Goal: Task Accomplishment & Management: Use online tool/utility

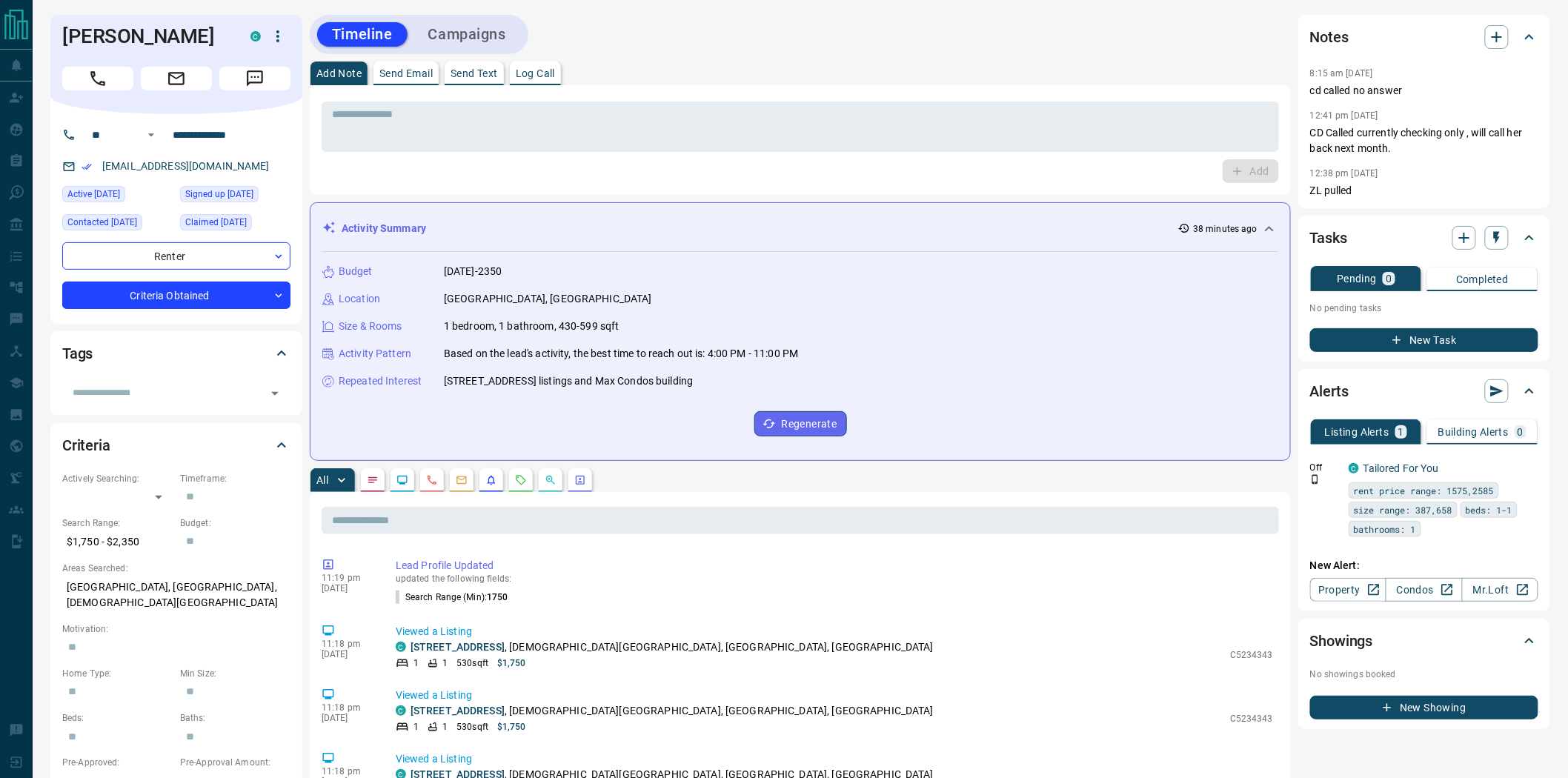
drag, startPoint x: 108, startPoint y: 73, endPoint x: 476, endPoint y: 130, distance: 372.4
click at [108, 73] on button "Call" at bounding box center [98, 78] width 71 height 24
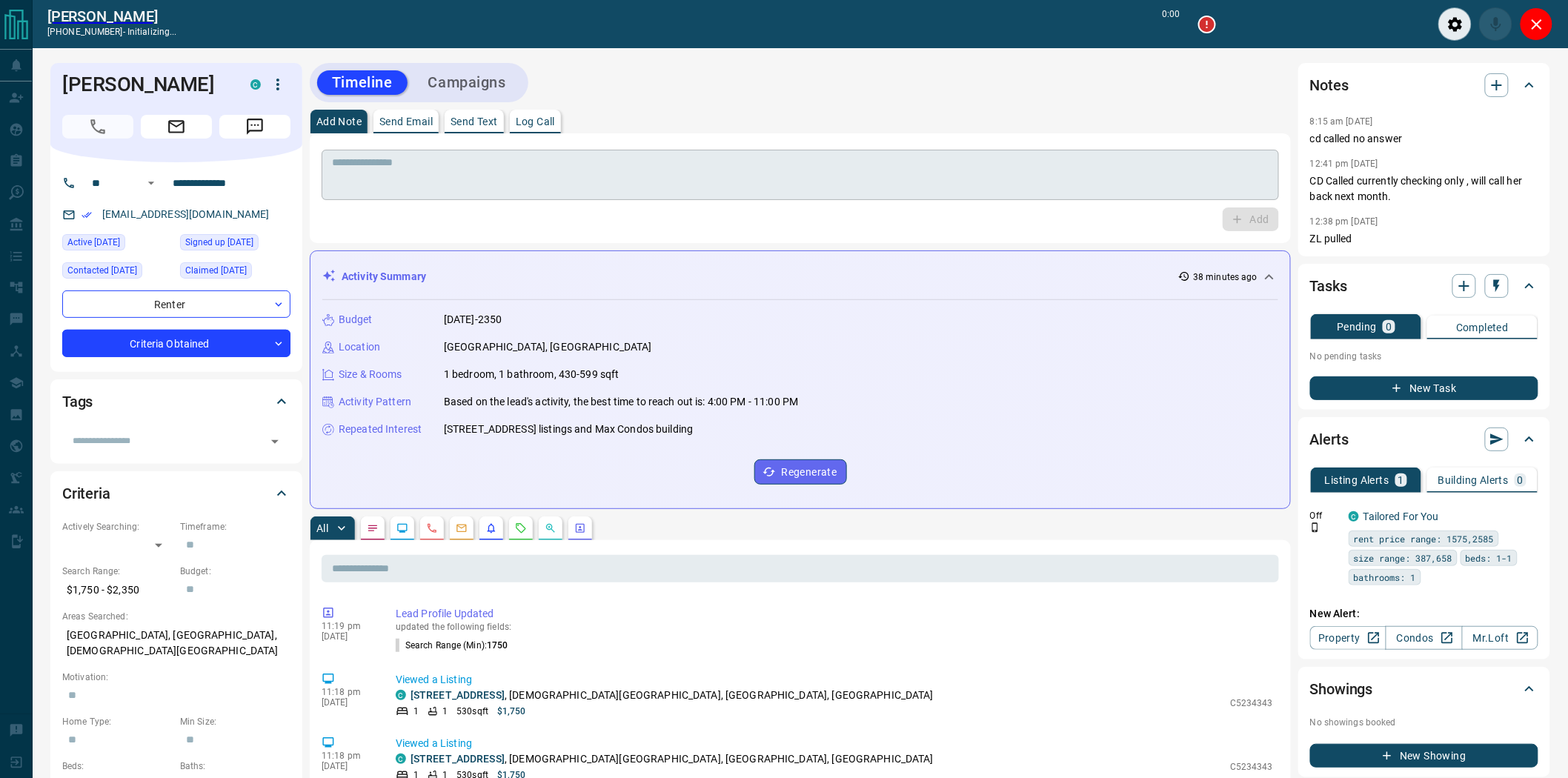
click at [605, 161] on textarea at bounding box center [800, 174] width 936 height 38
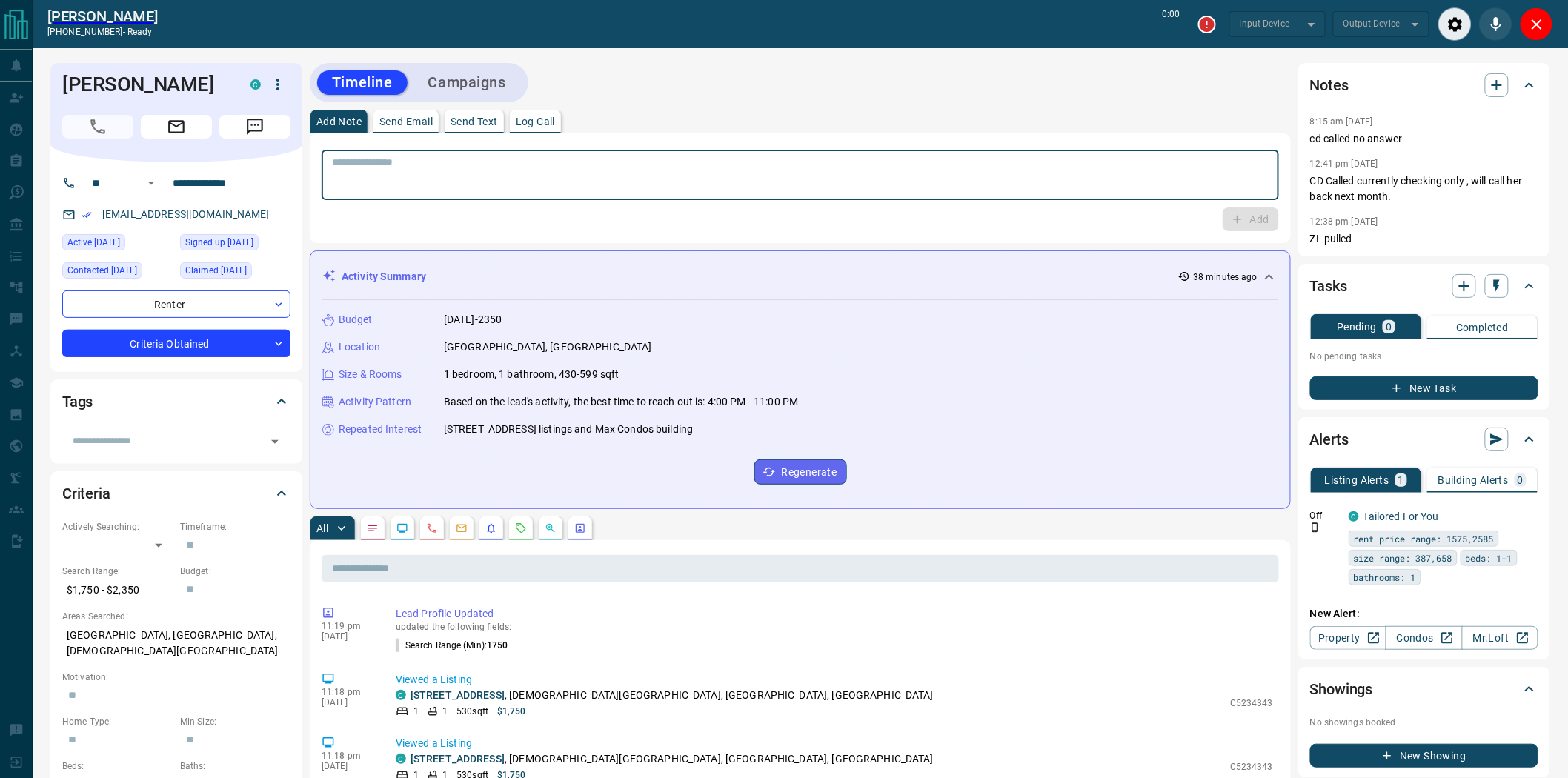
type input "*******"
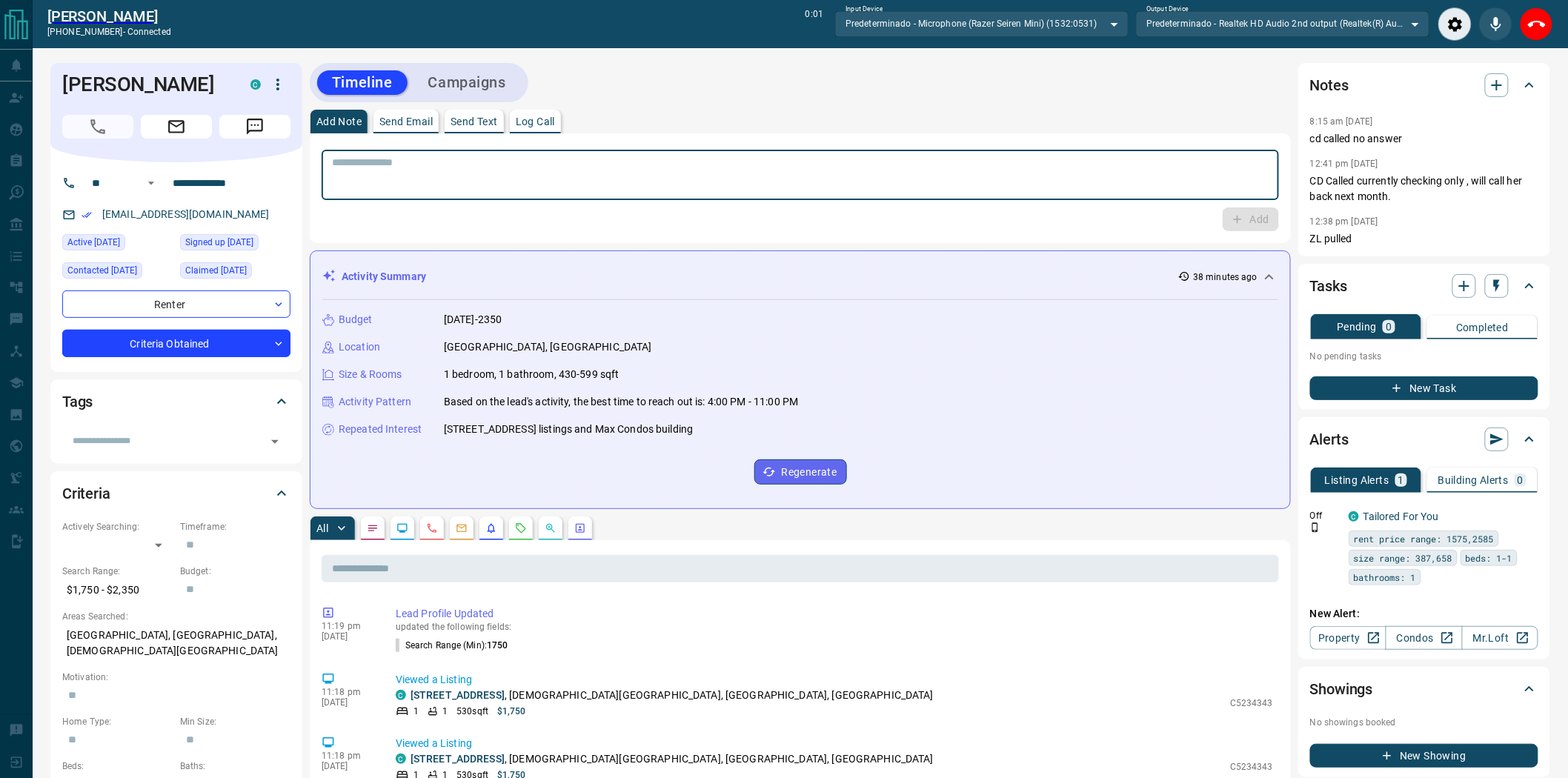
paste textarea "**********"
type textarea "**********"
drag, startPoint x: 1536, startPoint y: 29, endPoint x: 1512, endPoint y: 32, distance: 24.2
click at [1533, 29] on icon "End Call" at bounding box center [1536, 24] width 18 height 18
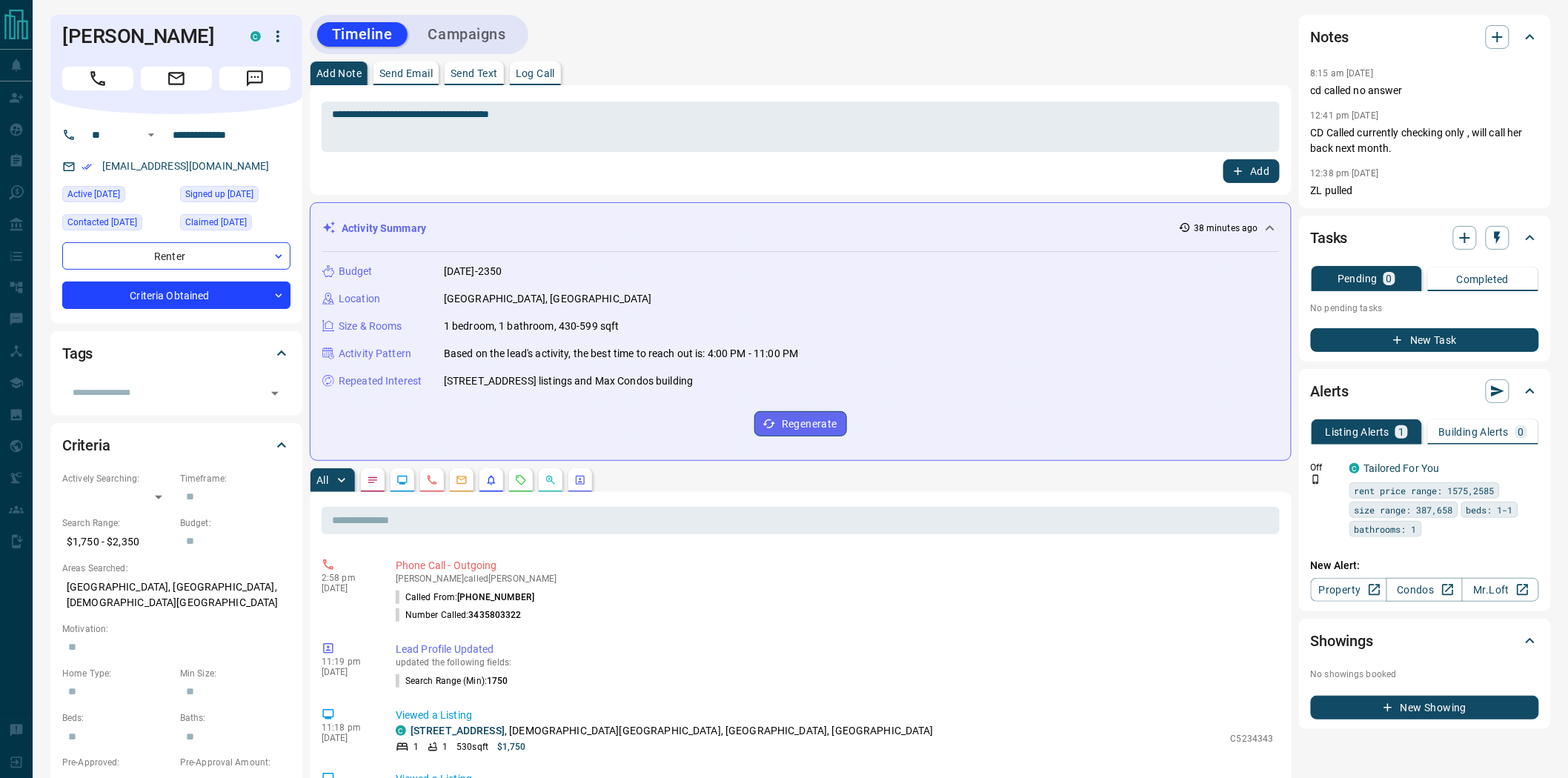
click at [1258, 167] on button "Add" at bounding box center [1251, 171] width 56 height 24
click at [476, 39] on button "Campaigns" at bounding box center [466, 35] width 107 height 25
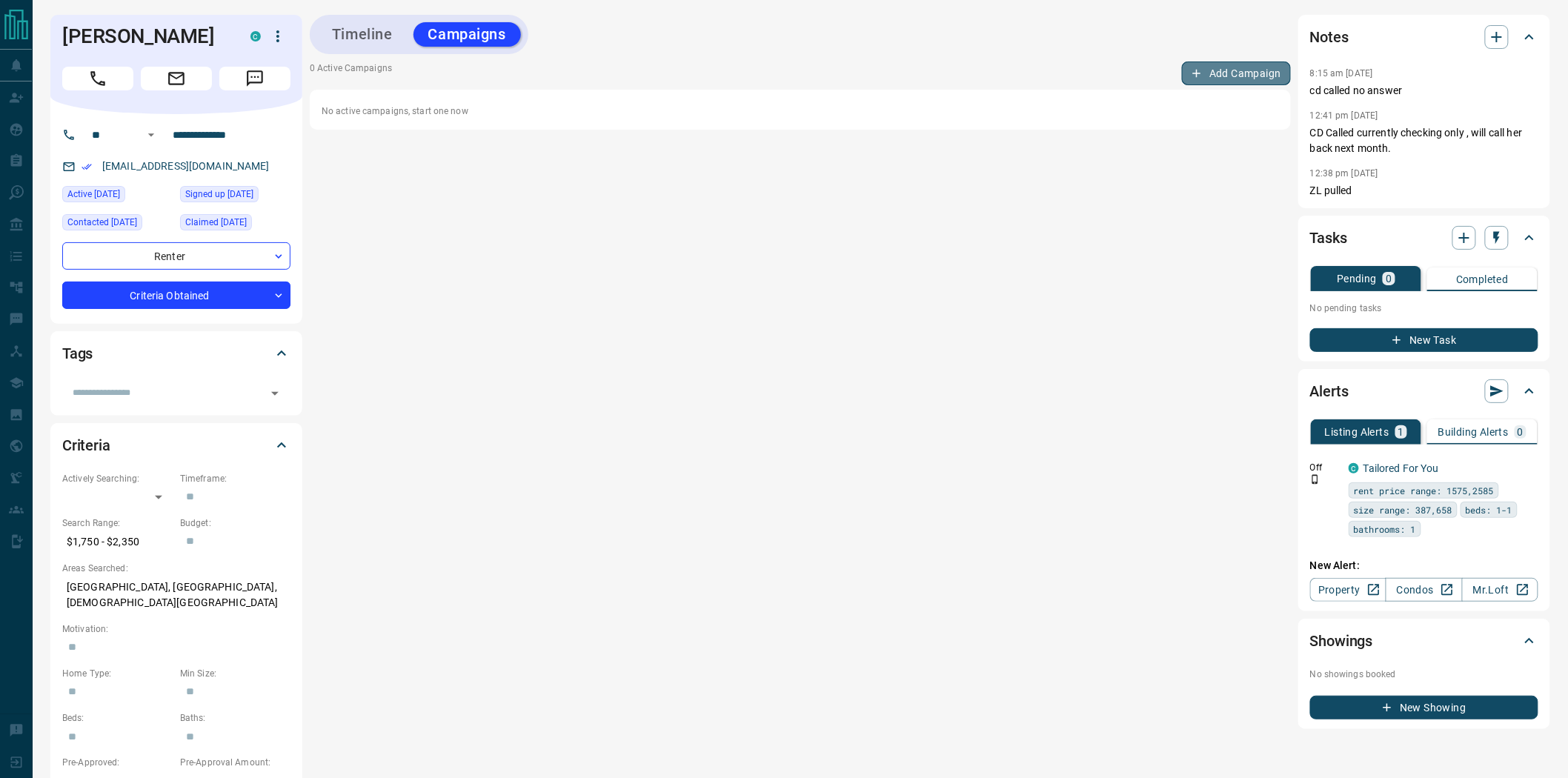
click at [1257, 67] on button "Add Campaign" at bounding box center [1236, 73] width 109 height 24
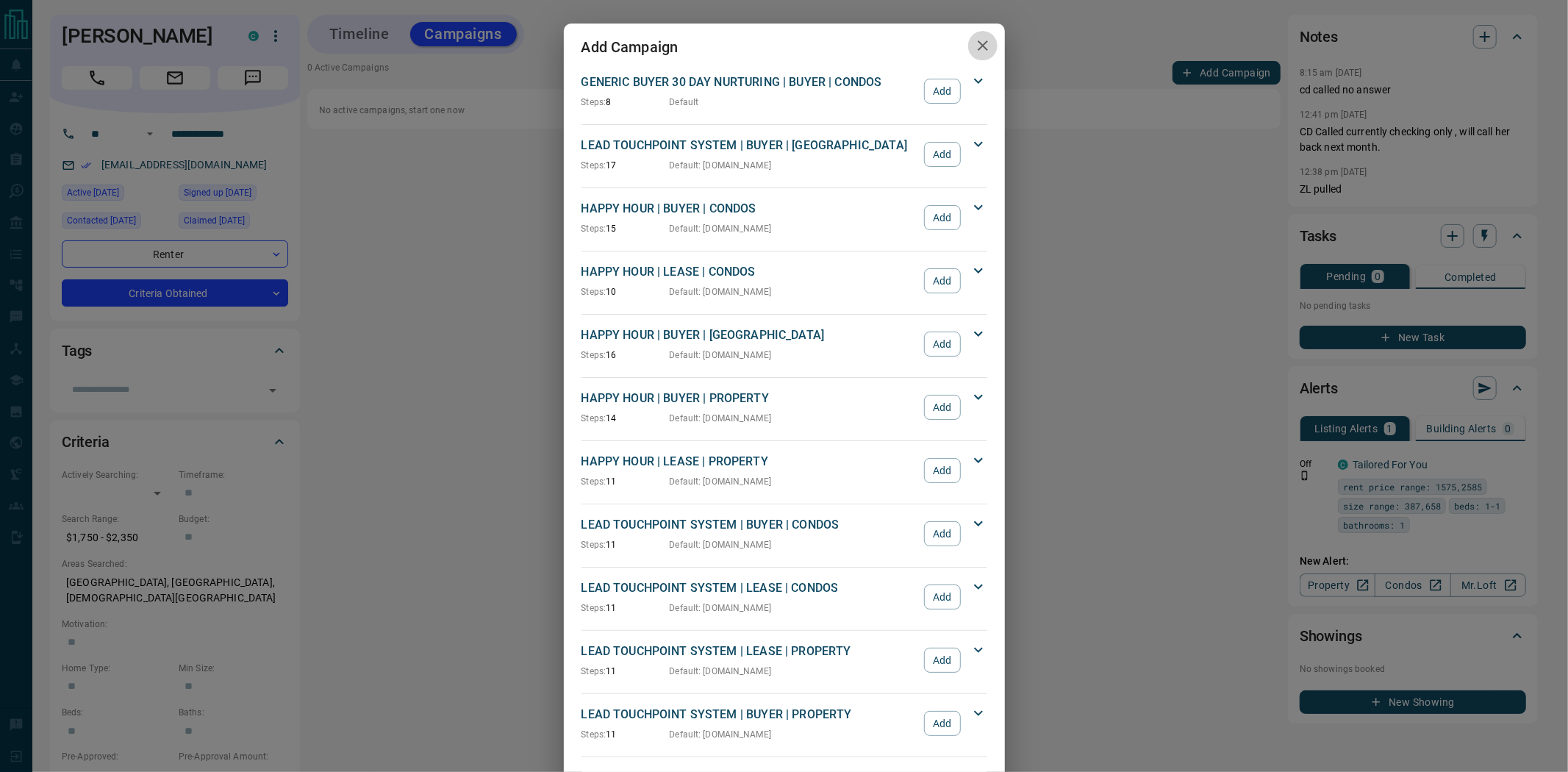
click at [980, 45] on icon "button" at bounding box center [982, 45] width 18 height 18
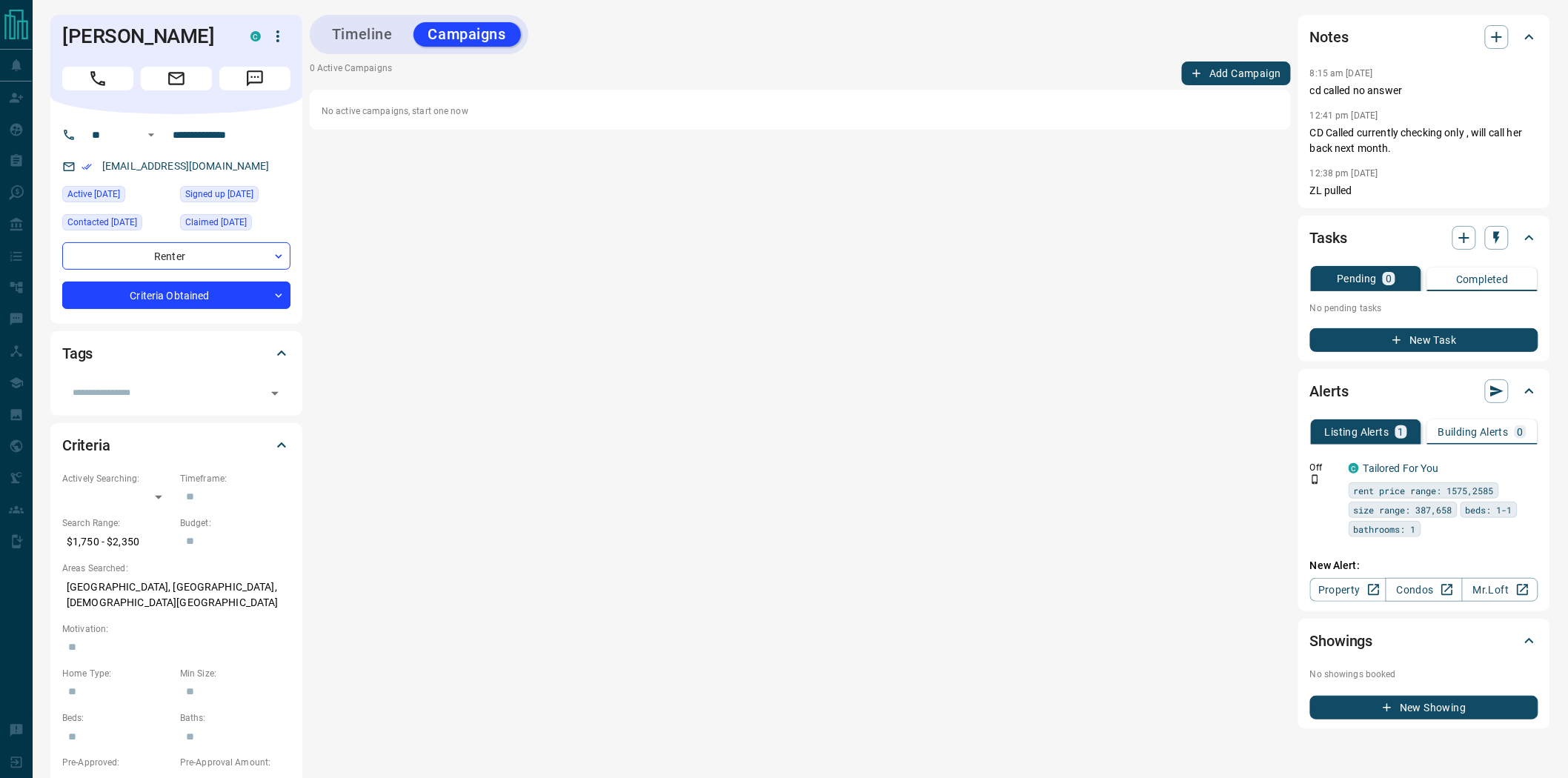
click at [344, 32] on button "Timeline" at bounding box center [362, 35] width 90 height 25
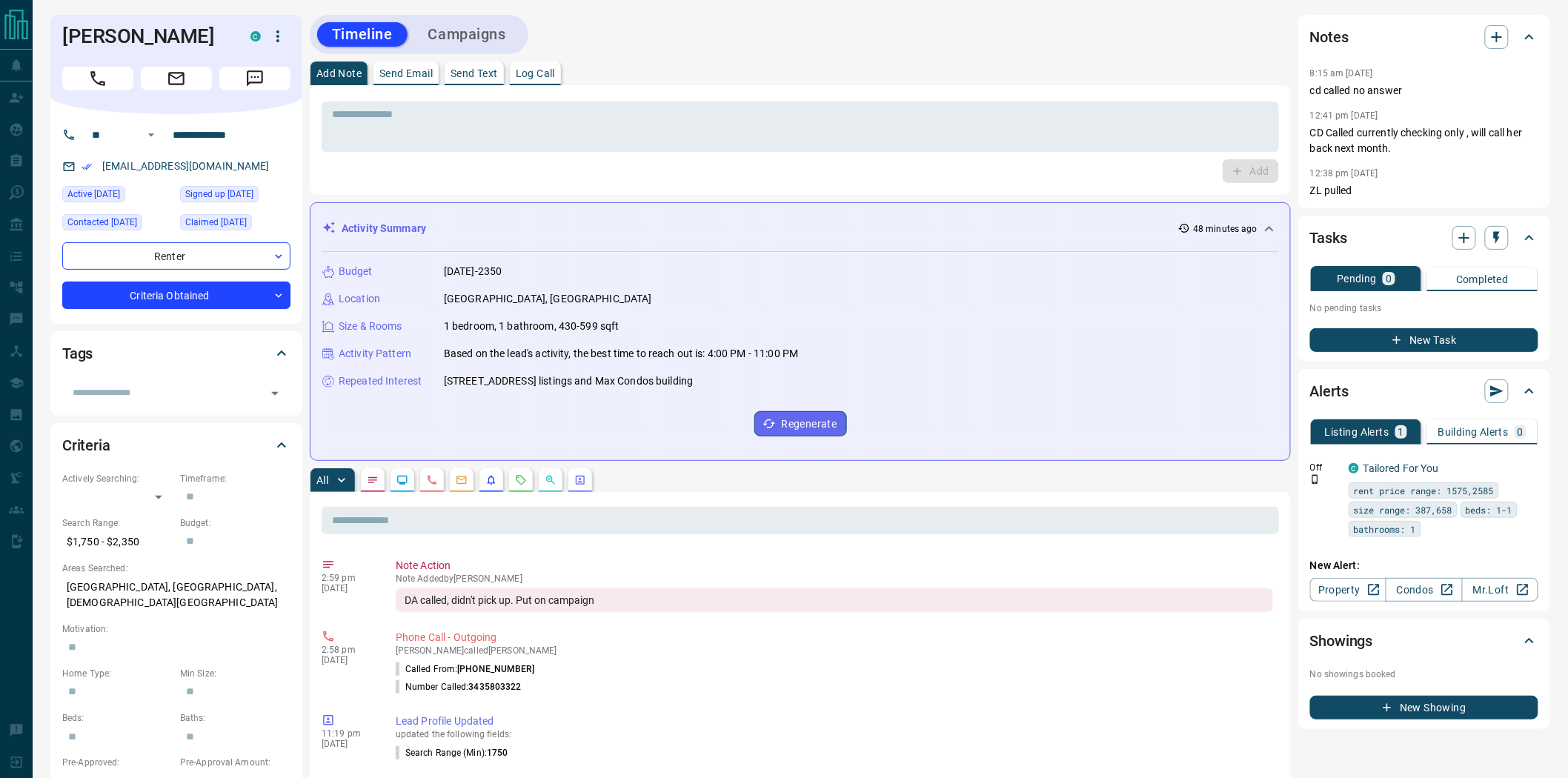
click at [471, 25] on button "Campaigns" at bounding box center [466, 35] width 107 height 25
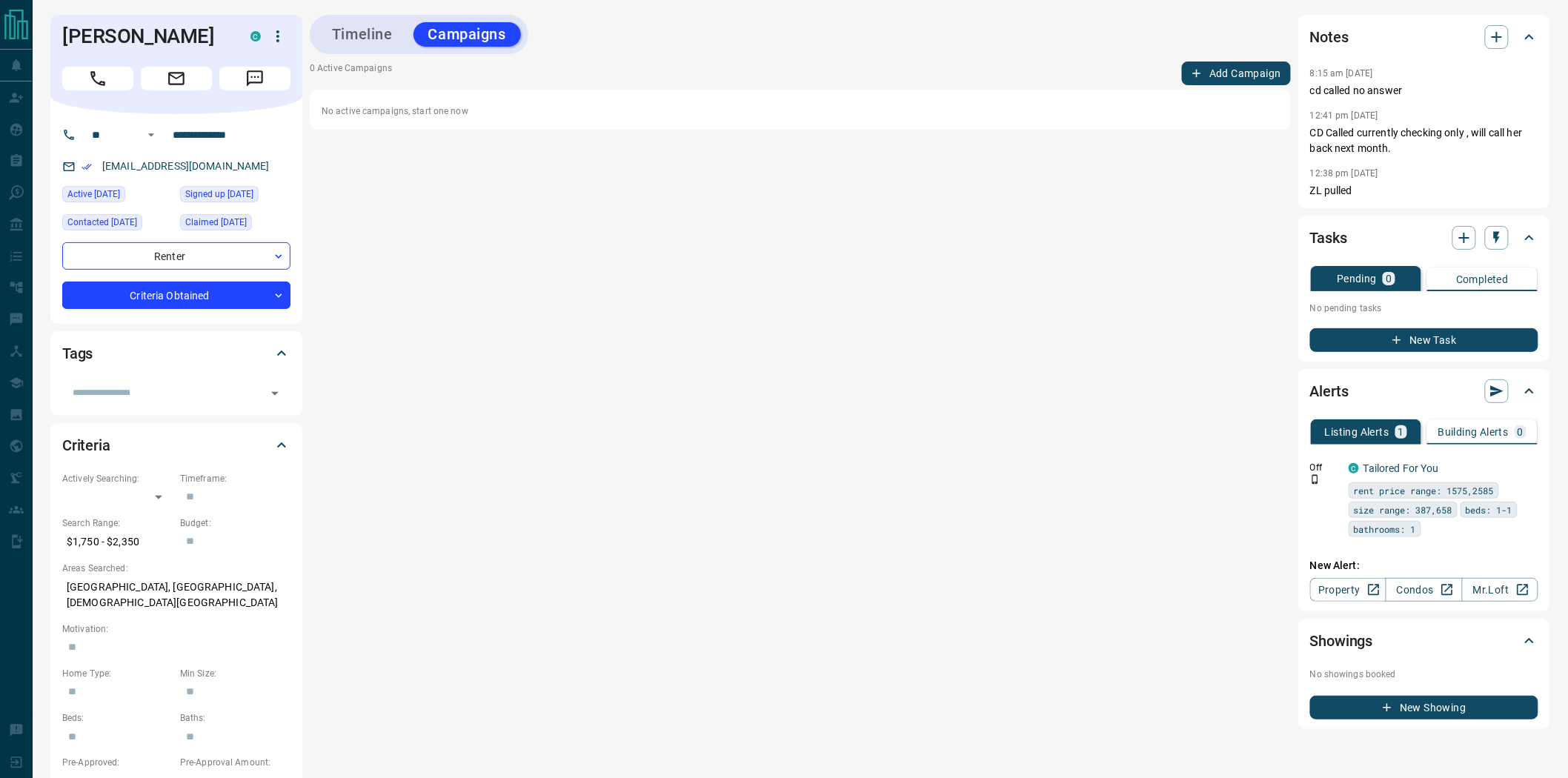
click at [1230, 64] on button "Add Campaign" at bounding box center [1236, 73] width 109 height 24
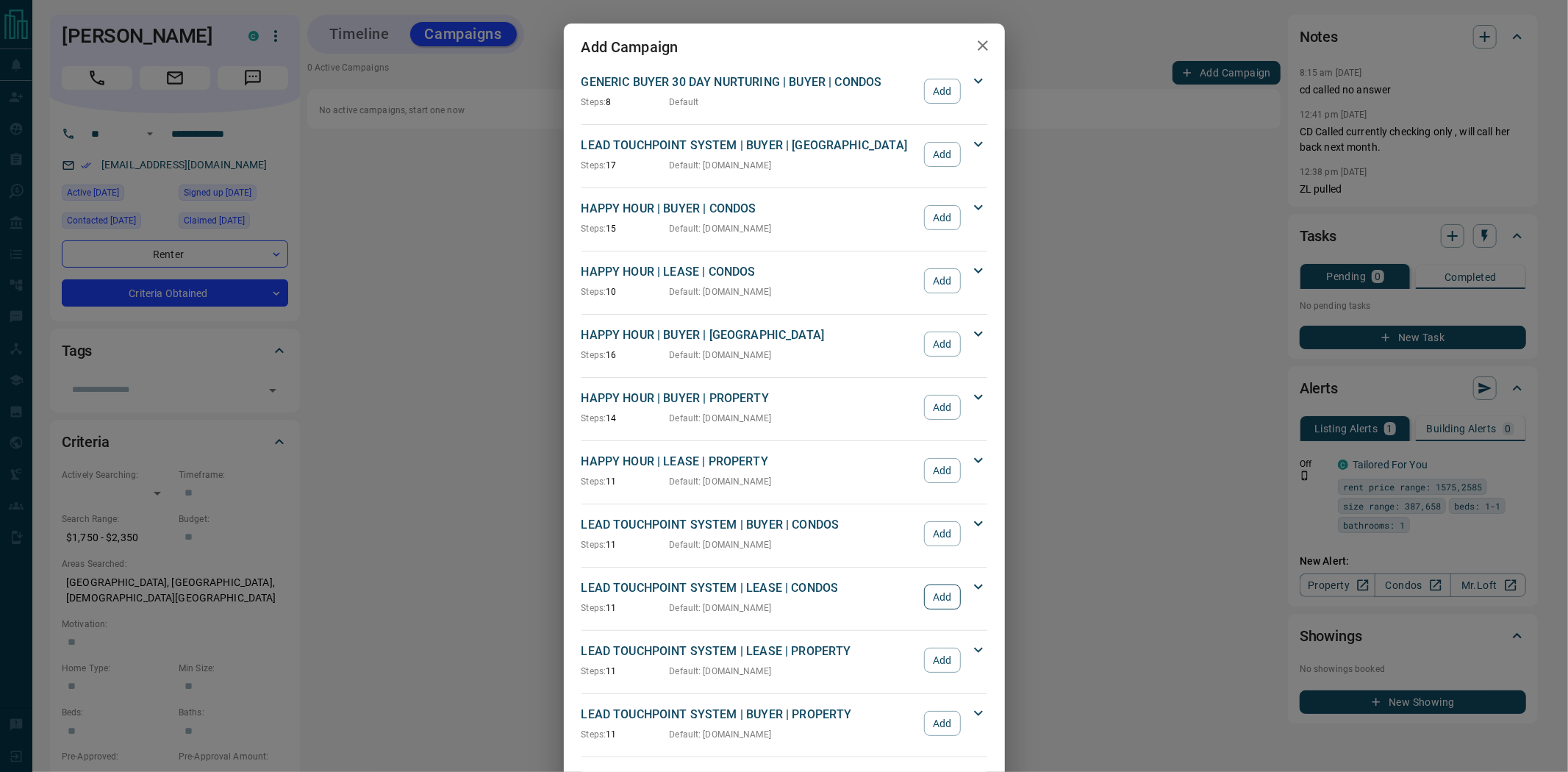
click at [931, 603] on button "Add" at bounding box center [941, 597] width 36 height 25
